Goal: Information Seeking & Learning: Compare options

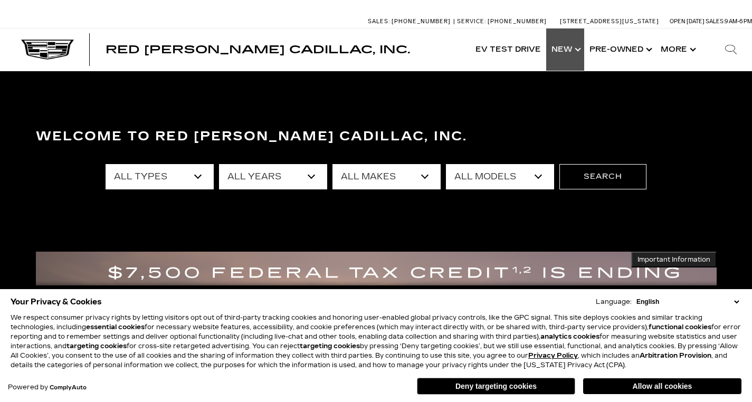
click at [575, 52] on link "Show New" at bounding box center [565, 49] width 38 height 42
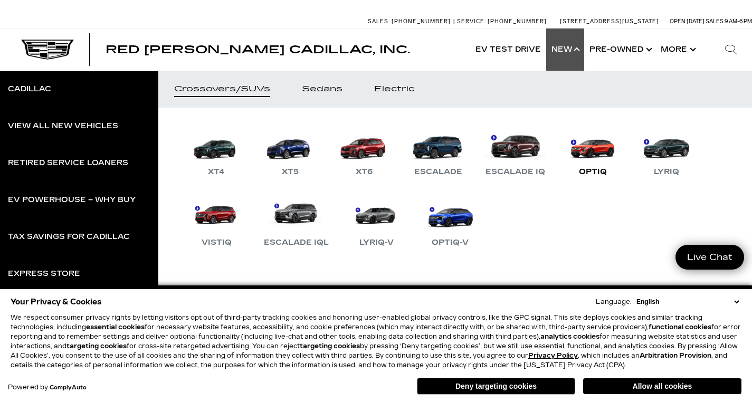
click at [598, 148] on link "OPTIQ" at bounding box center [592, 150] width 63 height 55
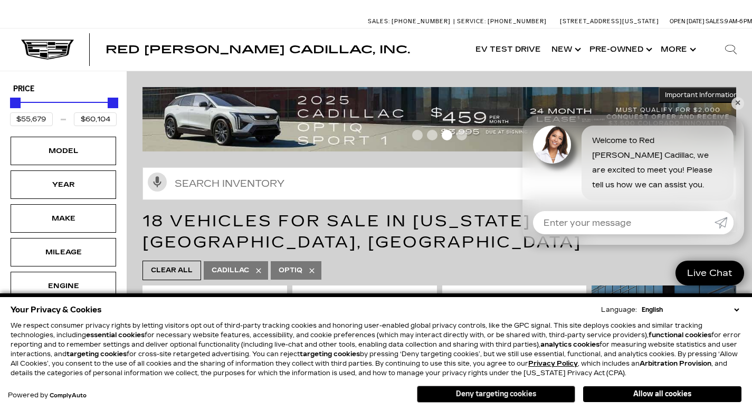
click at [469, 395] on button "Deny targeting cookies" at bounding box center [496, 394] width 158 height 17
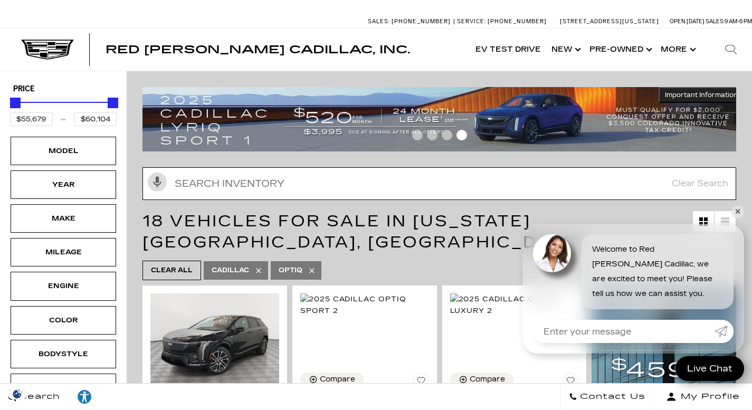
click at [732, 195] on input "Search Inventory" at bounding box center [439, 183] width 594 height 33
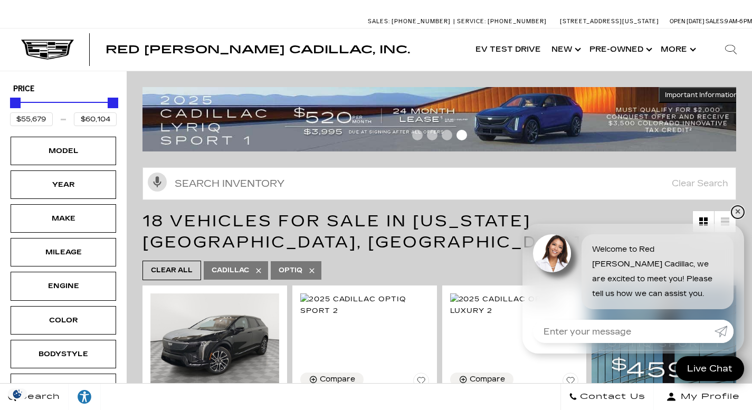
click at [736, 209] on link "✕" at bounding box center [737, 212] width 13 height 13
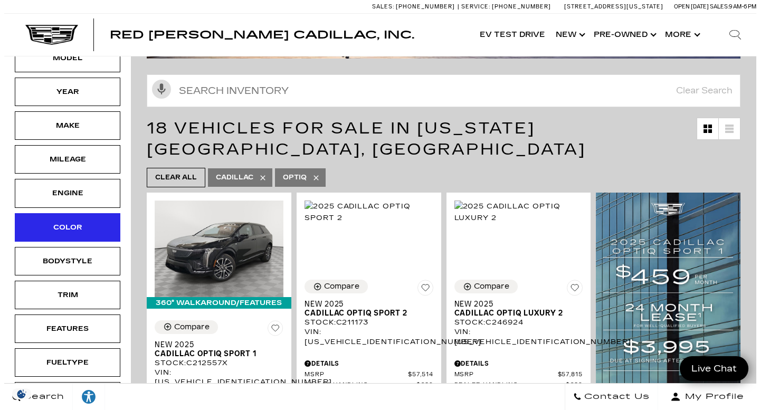
scroll to position [94, 0]
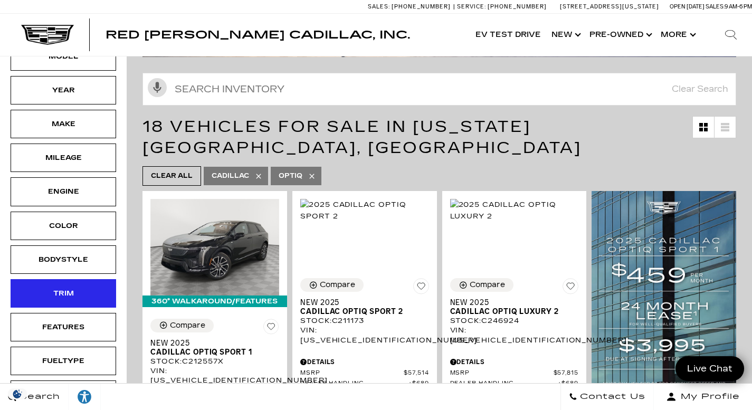
click at [76, 298] on div "Trim" at bounding box center [63, 294] width 53 height 12
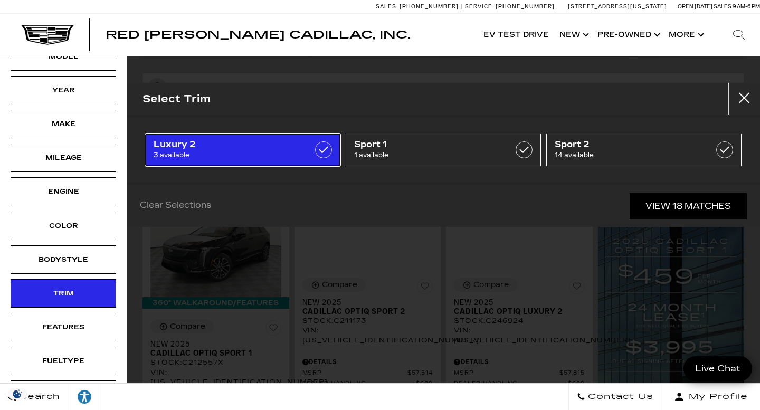
click at [303, 155] on span "3 available" at bounding box center [229, 155] width 151 height 11
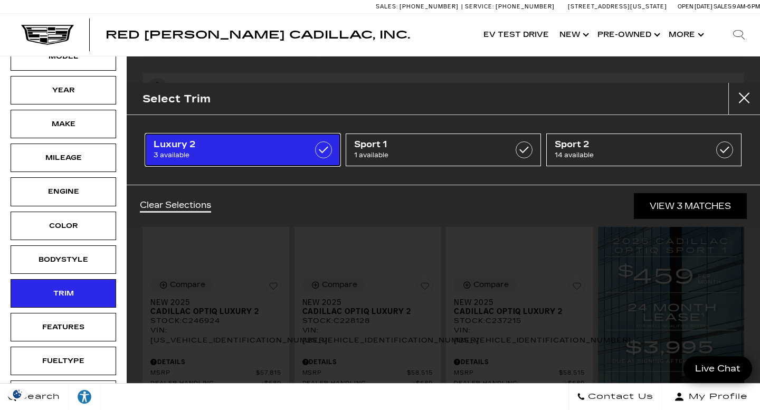
type input "$58,504"
type input "$59,204"
checkbox input "true"
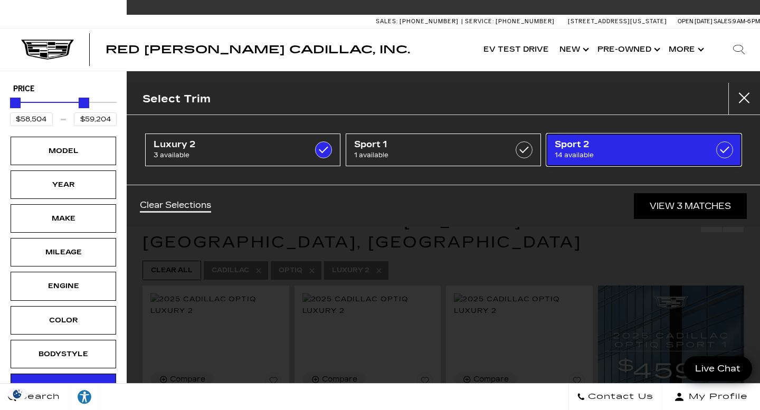
click at [607, 149] on span "Sport 2" at bounding box center [630, 144] width 151 height 11
type input "$58,203"
type input "$60,104"
checkbox input "true"
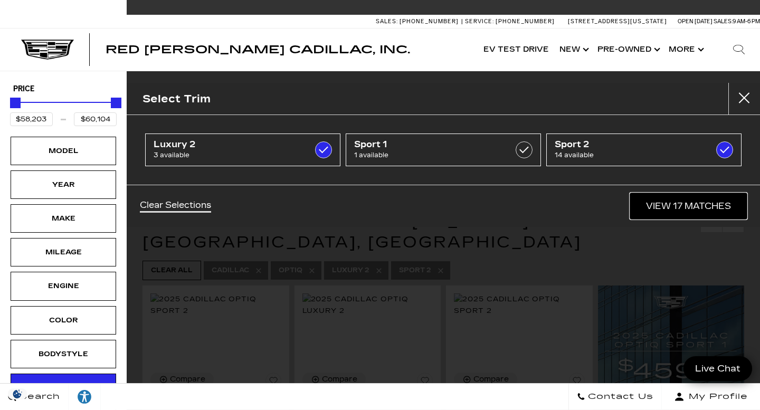
click at [681, 206] on link "View 17 Matches" at bounding box center [688, 206] width 117 height 26
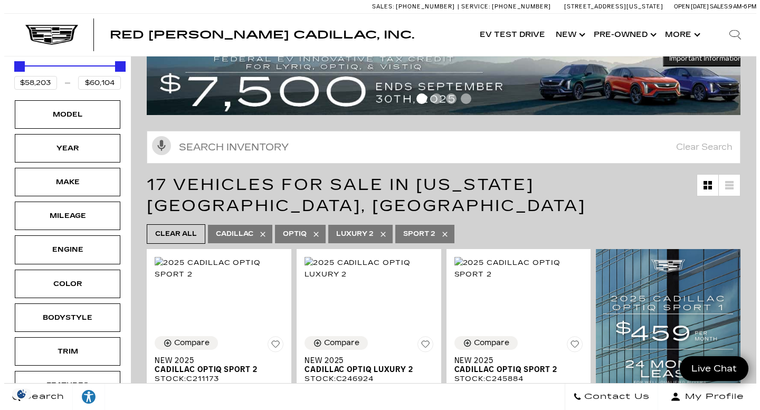
scroll to position [41, 0]
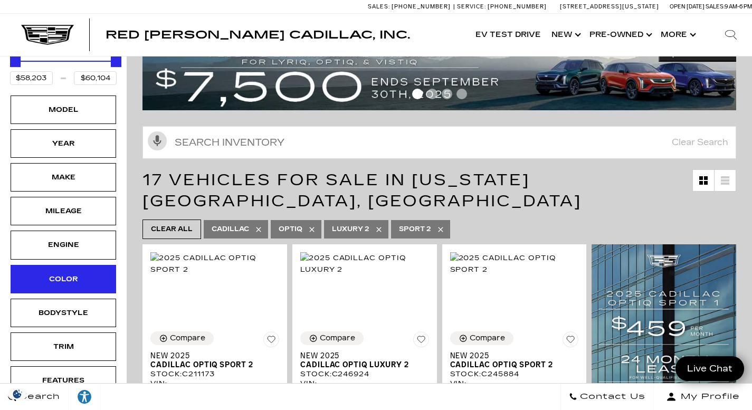
click at [71, 281] on div "Color" at bounding box center [63, 279] width 53 height 12
